Goal: Information Seeking & Learning: Learn about a topic

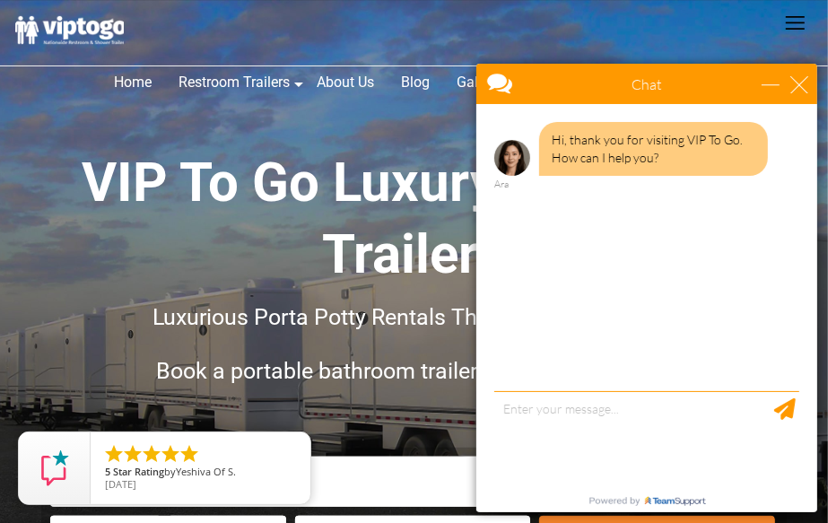
click at [88, 216] on h1 "VIP To Go Luxury Restroom Trailers" at bounding box center [414, 219] width 793 height 144
click at [799, 88] on div "close" at bounding box center [799, 83] width 18 height 18
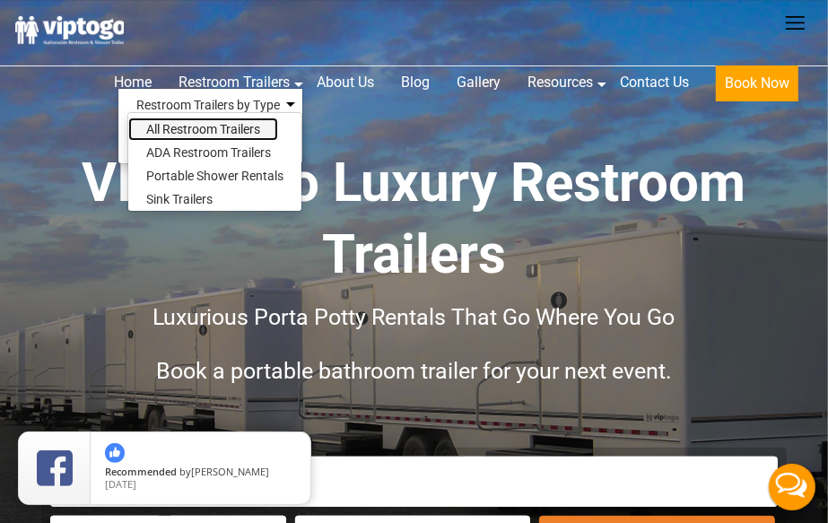
click at [232, 126] on link "All Restroom Trailers" at bounding box center [203, 129] width 150 height 23
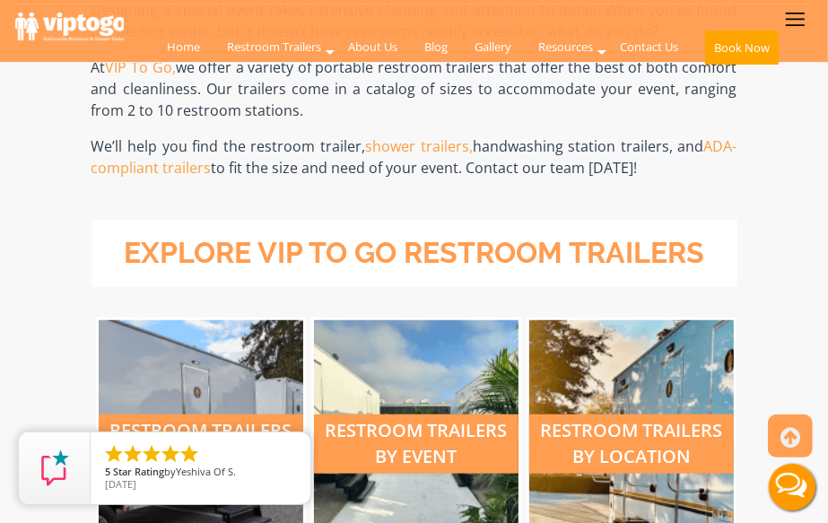
scroll to position [805, 0]
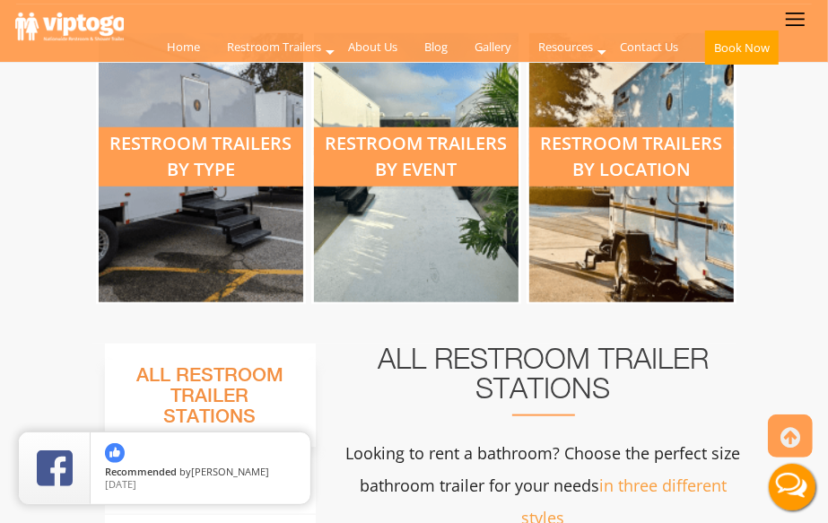
click at [237, 178] on div "restroom trailers by type" at bounding box center [202, 156] width 206 height 59
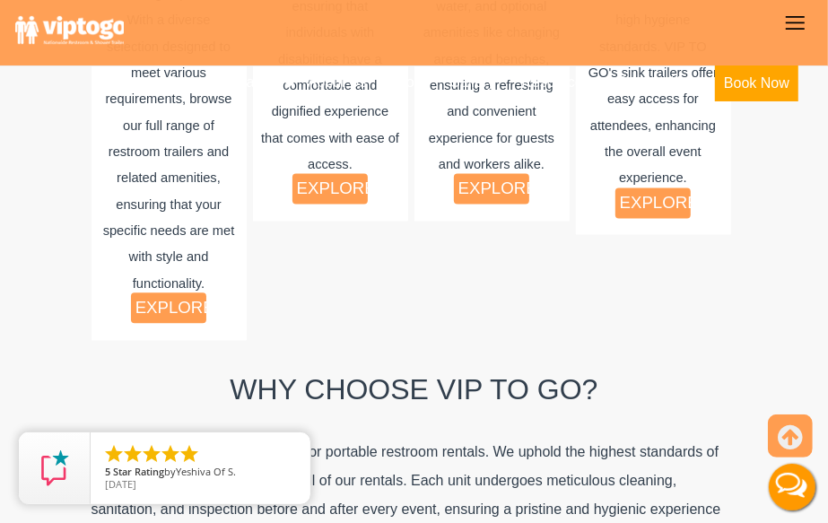
scroll to position [1862, 0]
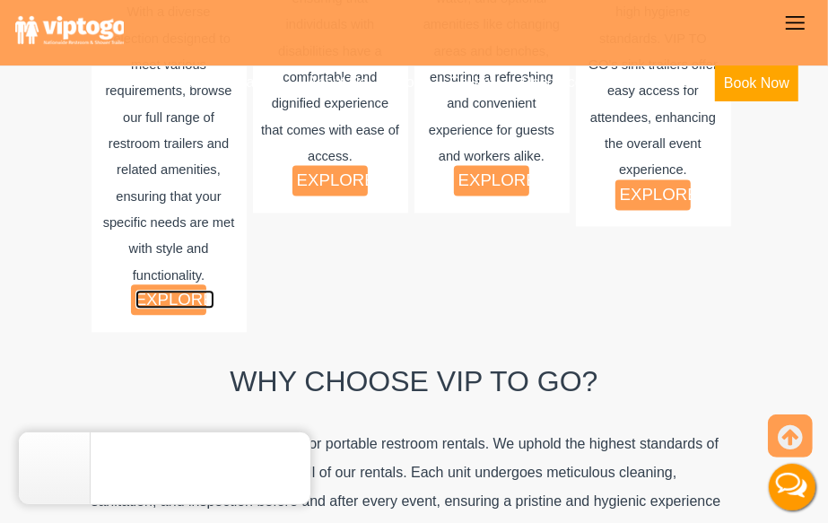
click at [177, 290] on link "explore" at bounding box center [175, 299] width 79 height 19
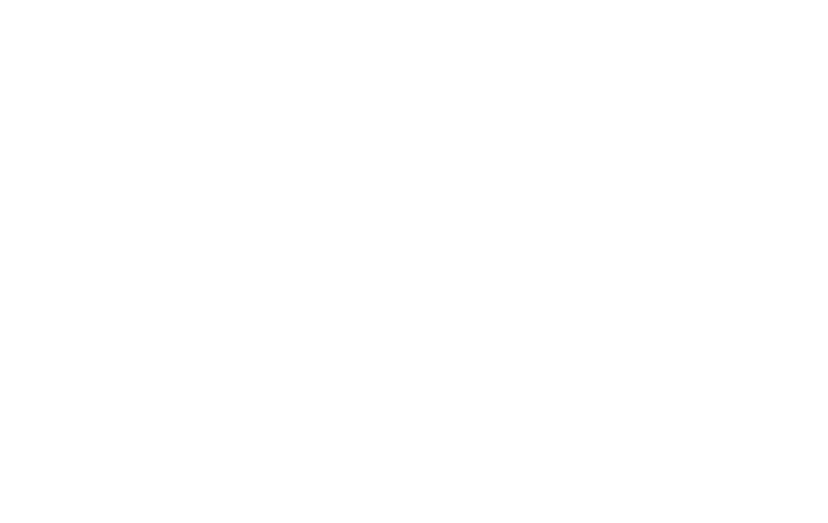
click at [11, 297] on div "Portable Restroom Trailer Rentals Luxury Accommodations on Wheels Explore VIP T…" at bounding box center [414, 246] width 828 height 312
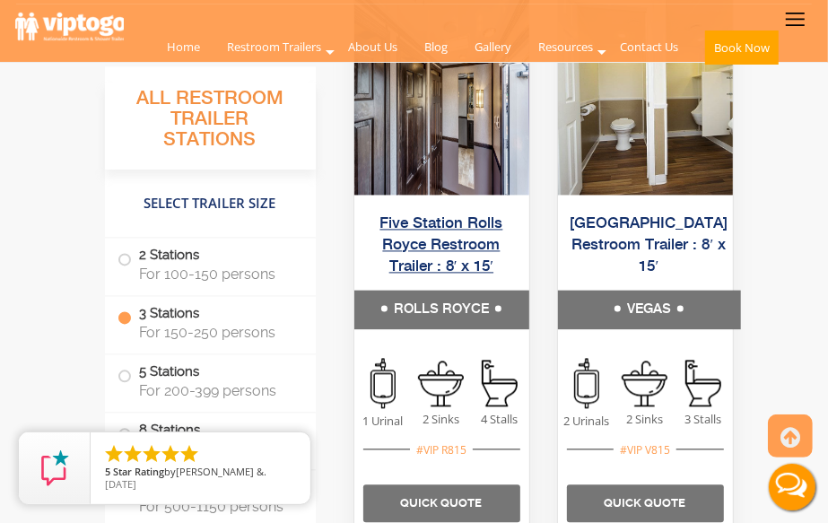
scroll to position [4842, 0]
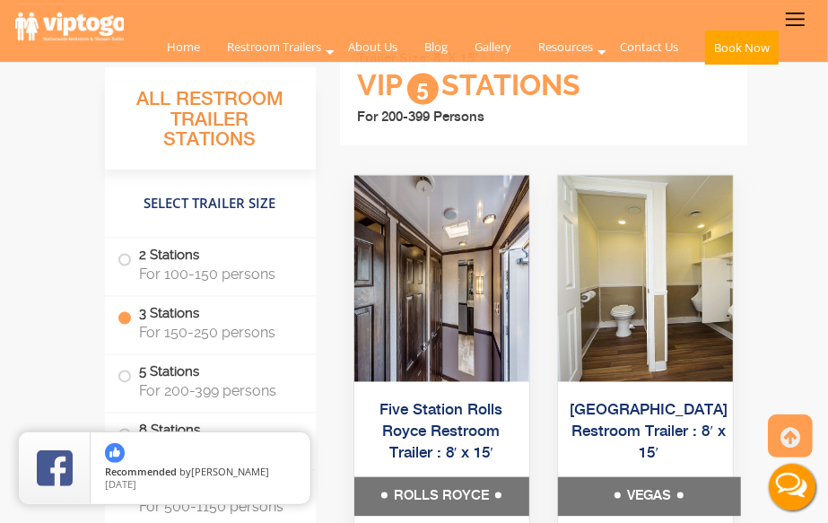
click at [132, 162] on h3 "All Restroom Trailer Stations" at bounding box center [210, 126] width 211 height 87
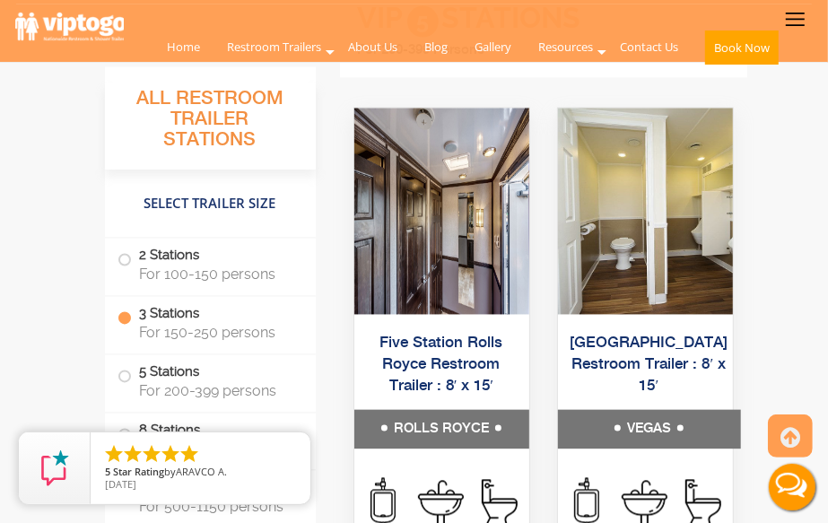
scroll to position [4966, 0]
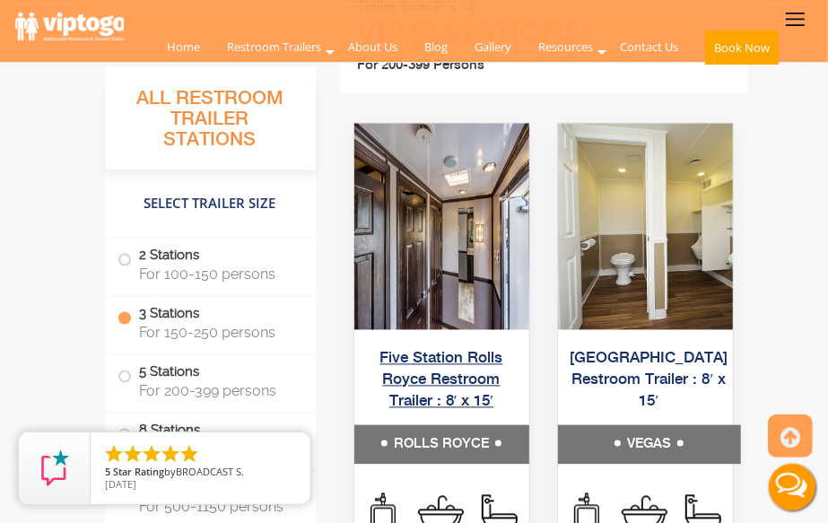
scroll to position [4903, 0]
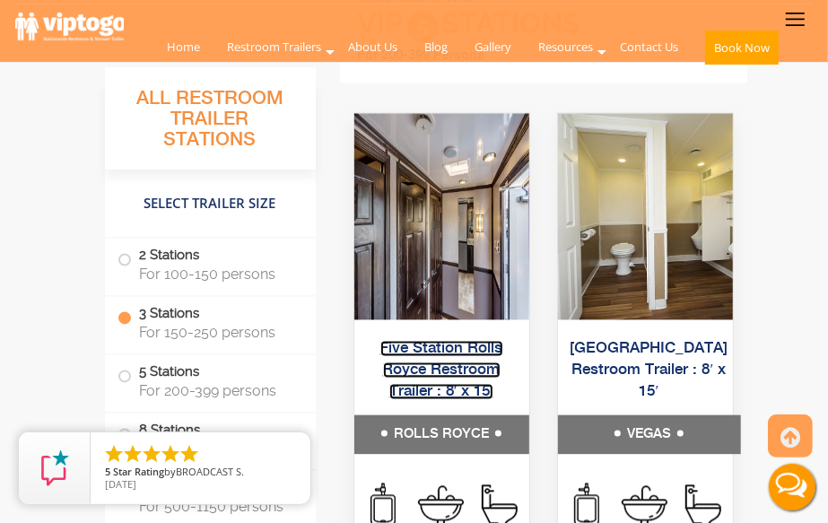
click at [447, 354] on link "Five Station Rolls Royce Restroom Trailer : 8′ x 15′" at bounding box center [442, 370] width 123 height 59
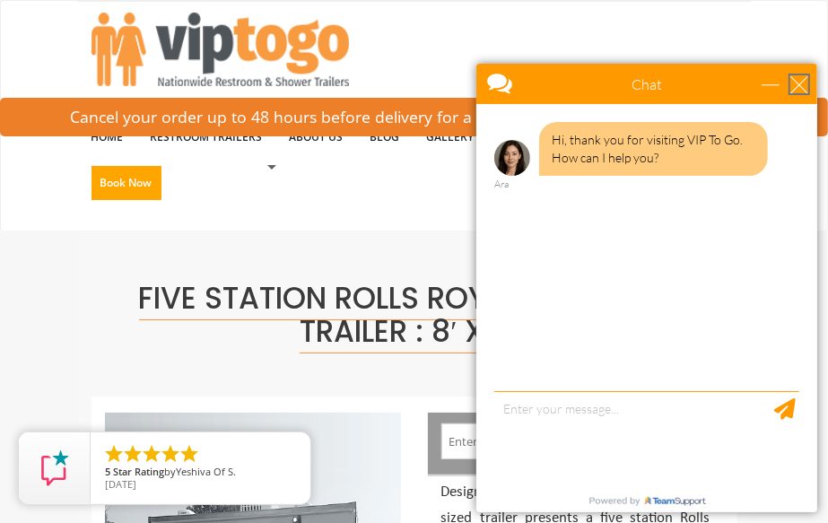
click at [797, 89] on div "close" at bounding box center [799, 83] width 18 height 18
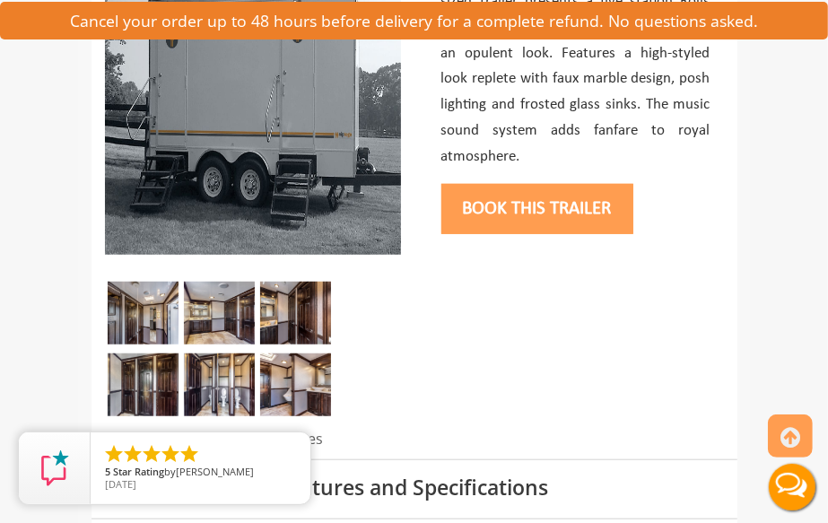
scroll to position [693, 0]
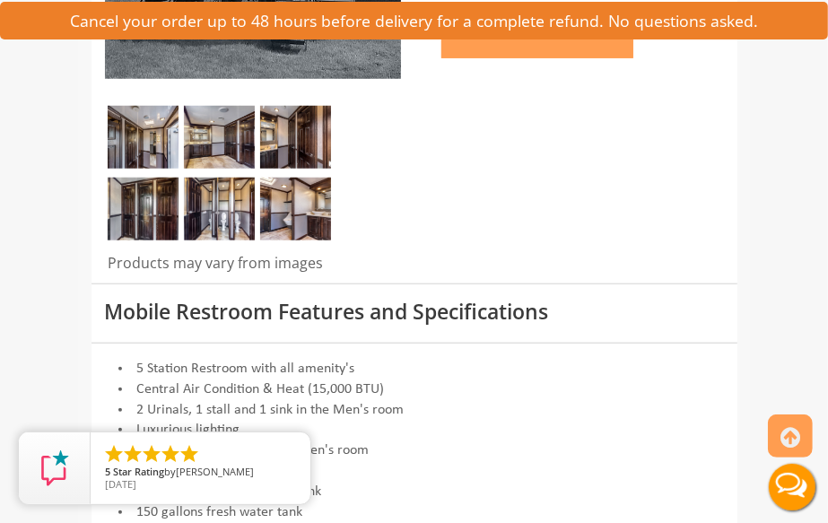
click at [112, 141] on img at bounding box center [143, 137] width 71 height 63
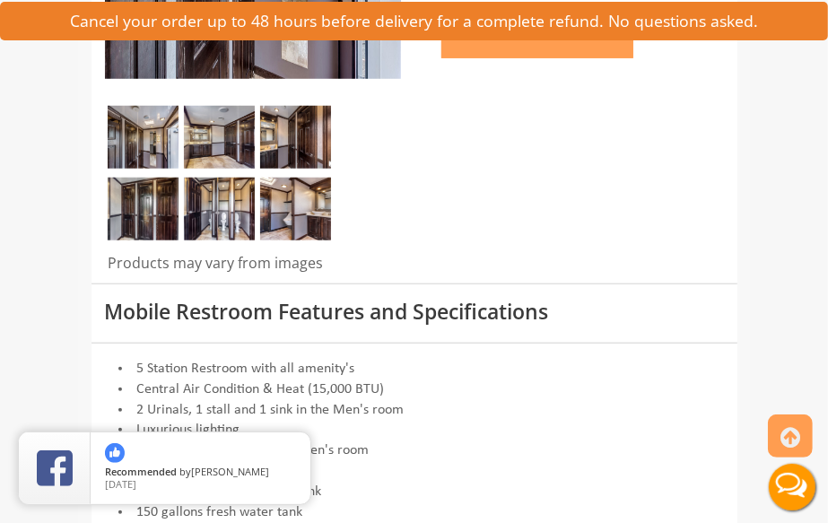
click at [141, 151] on img at bounding box center [143, 137] width 71 height 63
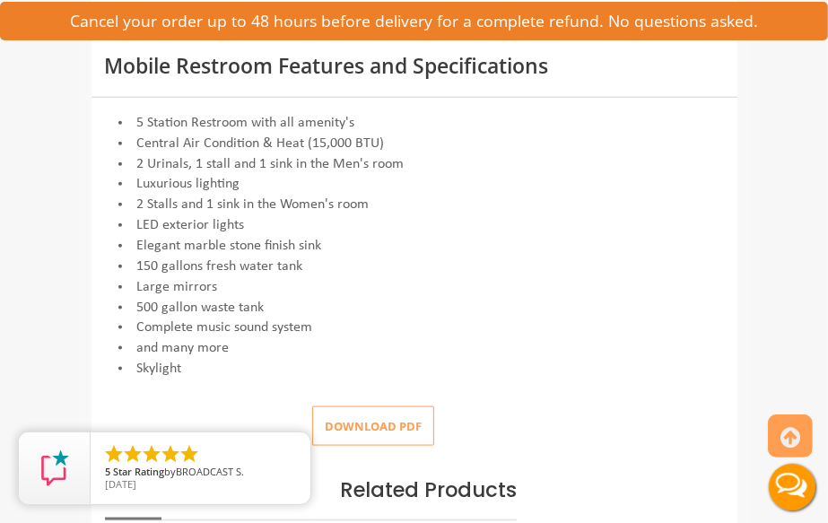
scroll to position [940, 0]
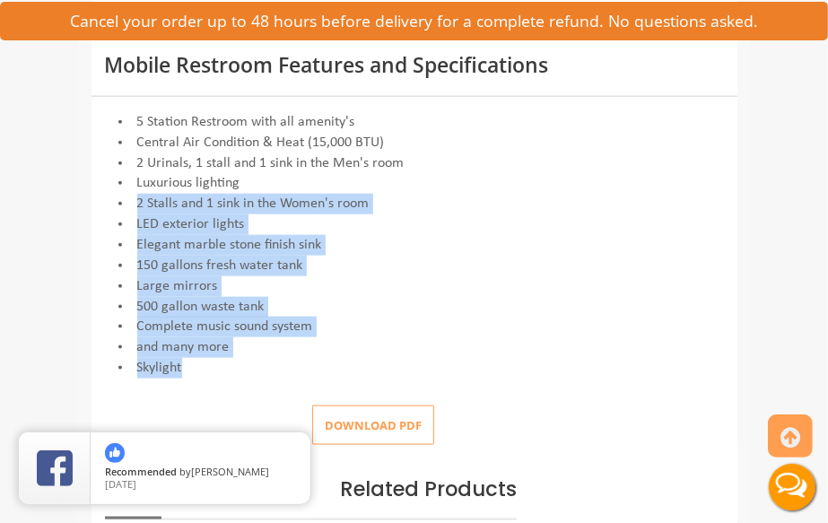
drag, startPoint x: 241, startPoint y: 377, endPoint x: 136, endPoint y: 204, distance: 202.6
click at [136, 204] on div "5 Station Restroom with all amenity's Central Air Condition & Heat (15,000 BTU)…" at bounding box center [414, 245] width 619 height 267
click at [136, 204] on li "2 Stalls and 1 sink in the Women's room" at bounding box center [414, 204] width 619 height 21
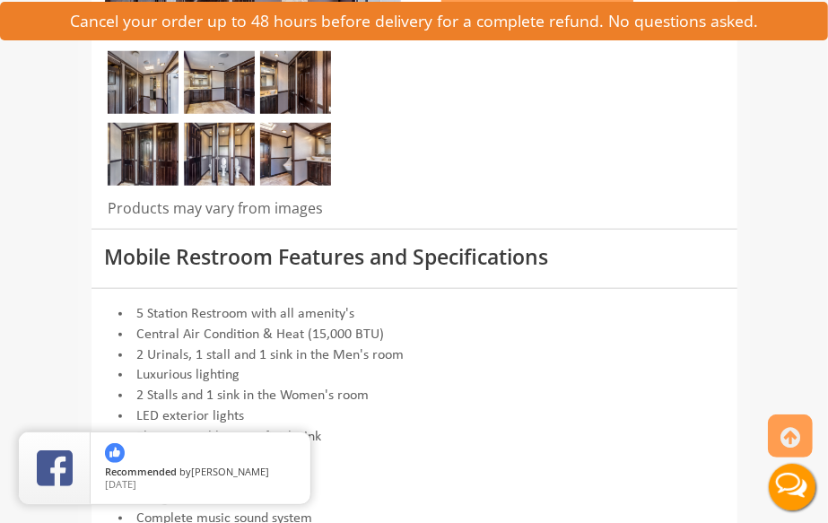
scroll to position [663, 0]
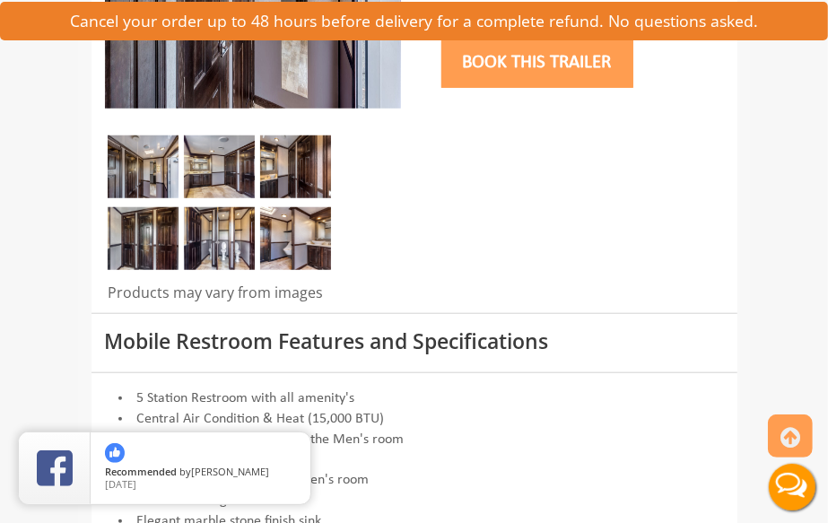
click at [141, 158] on img at bounding box center [143, 167] width 71 height 63
click at [157, 171] on img at bounding box center [143, 167] width 71 height 63
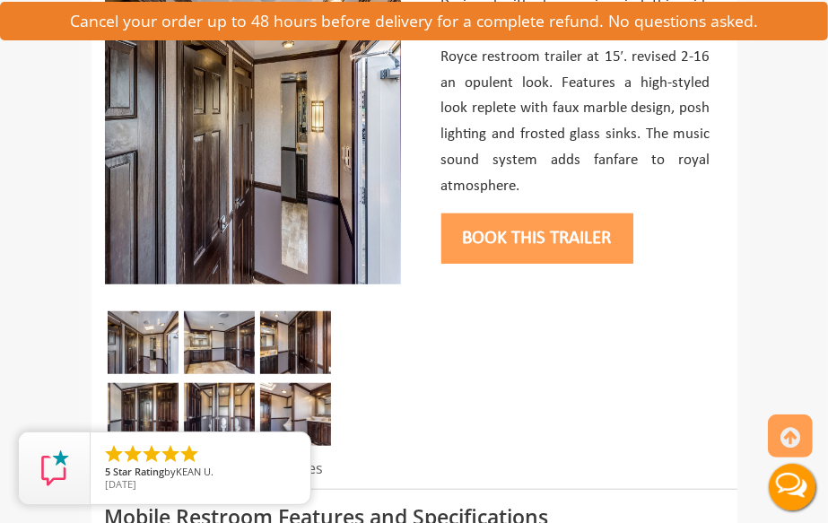
scroll to position [487, 0]
click at [206, 378] on div at bounding box center [253, 383] width 296 height 144
click at [211, 354] on img at bounding box center [219, 342] width 71 height 63
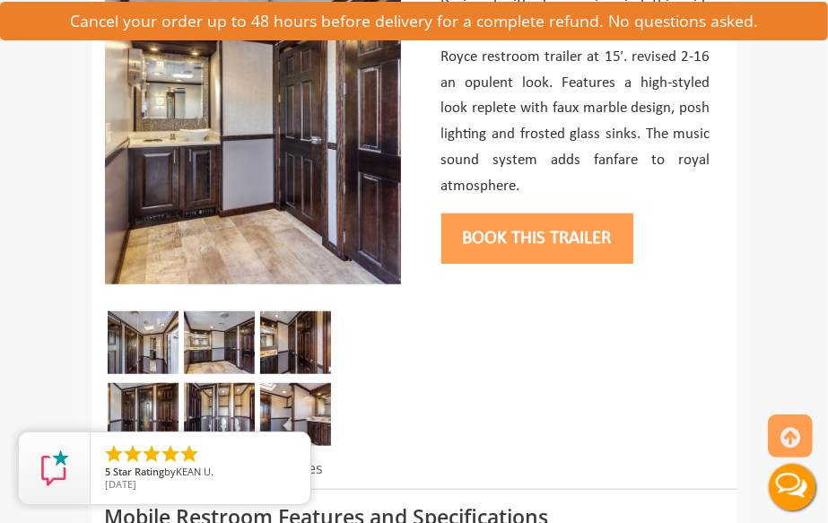
click at [291, 357] on img at bounding box center [295, 342] width 71 height 63
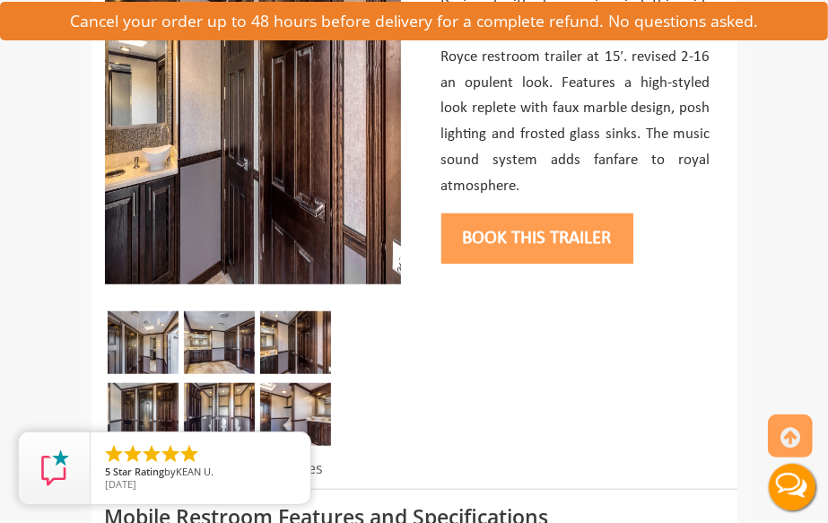
click at [293, 421] on img at bounding box center [295, 414] width 71 height 63
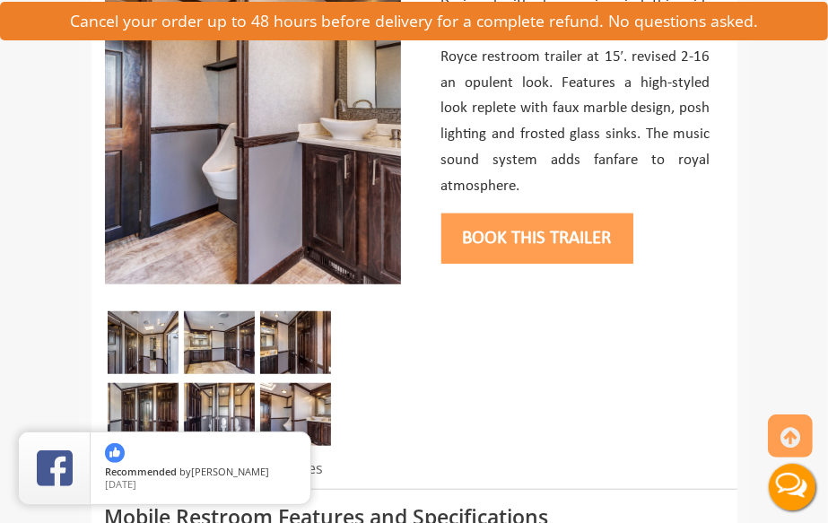
click at [233, 397] on img at bounding box center [219, 414] width 71 height 63
